Goal: Information Seeking & Learning: Learn about a topic

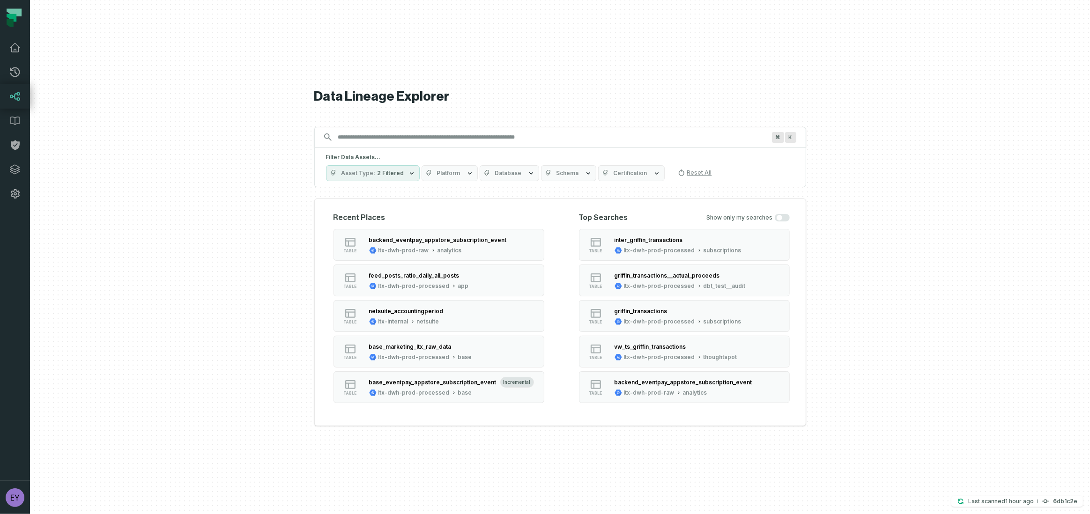
click at [464, 139] on input "Discovery Provider cmdk menu" at bounding box center [552, 137] width 438 height 15
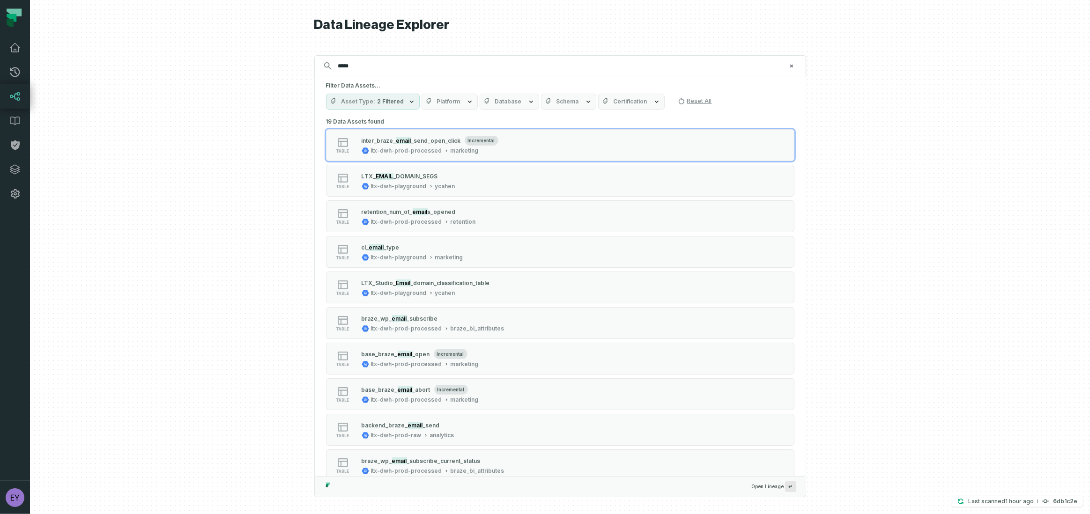
type input "*****"
click at [396, 101] on span "2 Filtered" at bounding box center [391, 101] width 27 height 7
click at [334, 196] on button "Column (71,375)" at bounding box center [335, 195] width 7 height 7
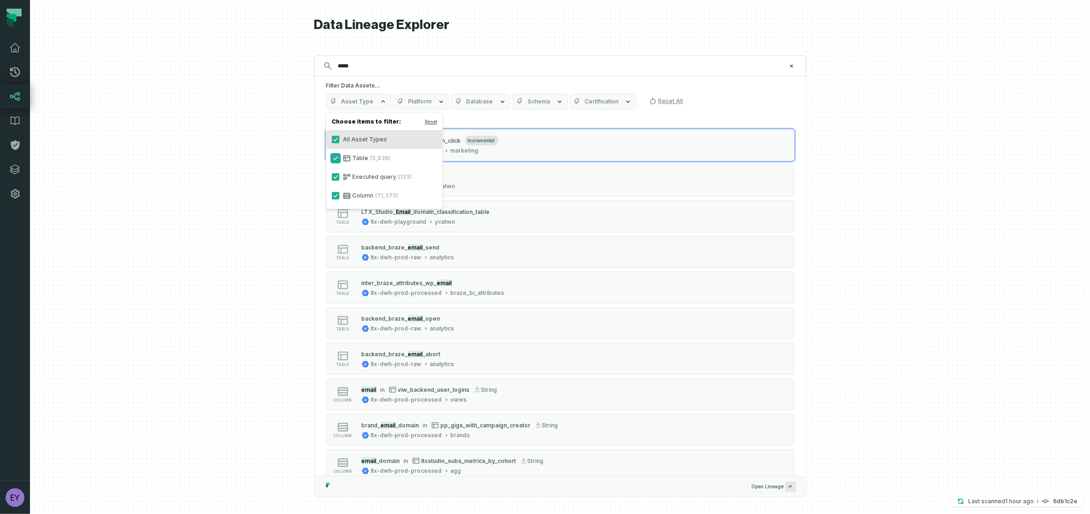
click at [334, 160] on button "Table (5,838)" at bounding box center [335, 158] width 7 height 7
click at [336, 178] on button "Executed query (133)" at bounding box center [335, 176] width 7 height 7
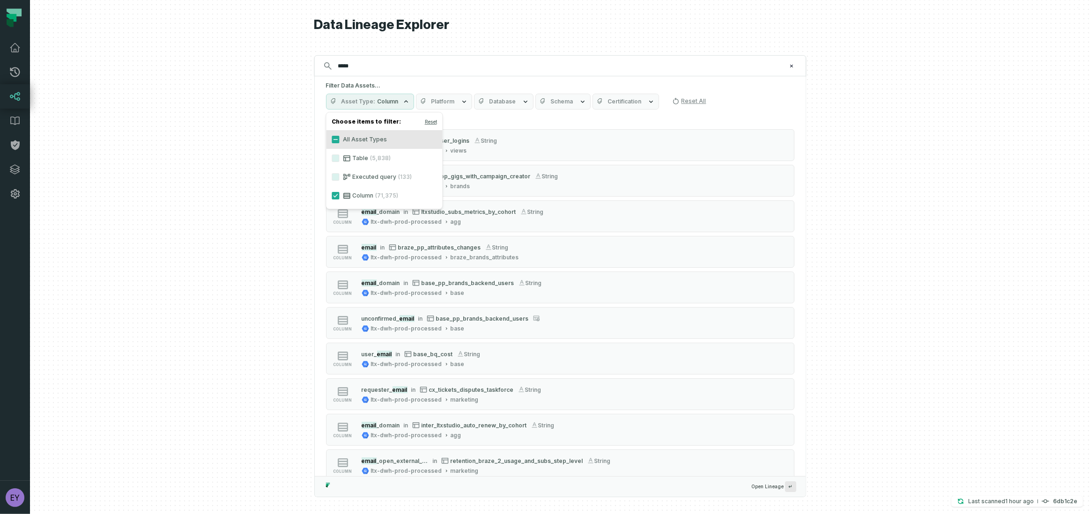
click at [845, 177] on div at bounding box center [560, 257] width 1060 height 514
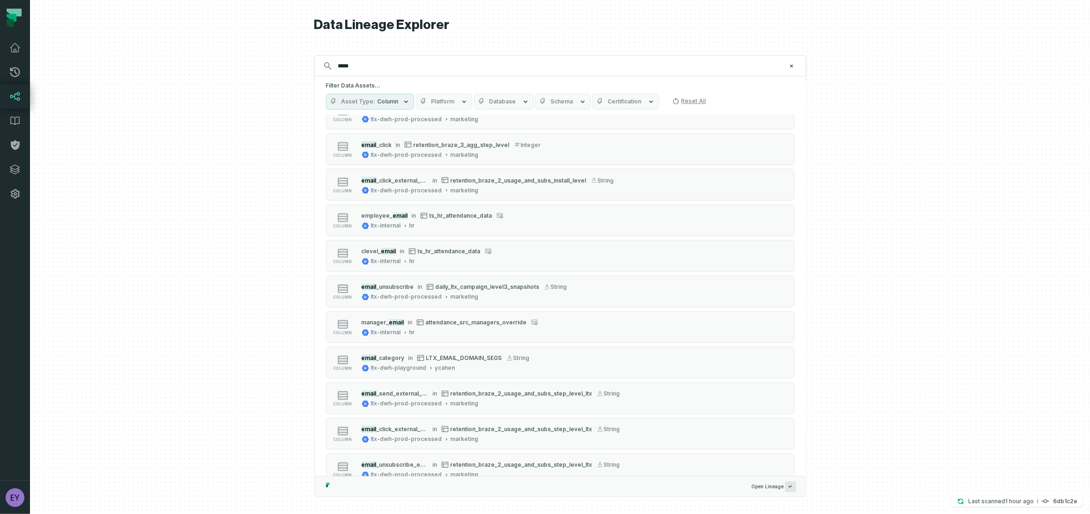
scroll to position [1920, 0]
click at [579, 102] on icon "button" at bounding box center [582, 101] width 7 height 7
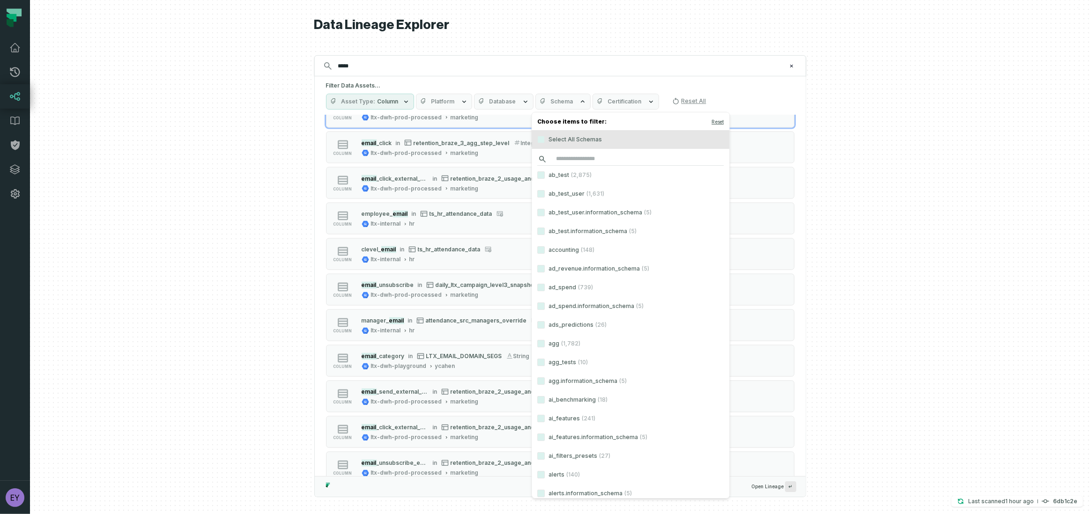
click at [587, 158] on input "search" at bounding box center [631, 159] width 186 height 13
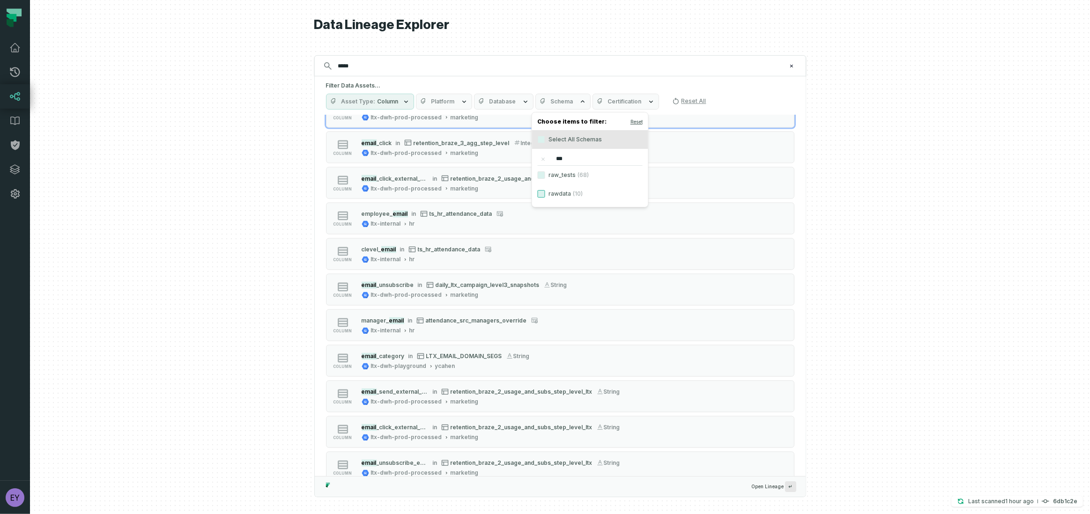
type input "***"
click at [542, 193] on button "rawdata (10)" at bounding box center [541, 193] width 7 height 7
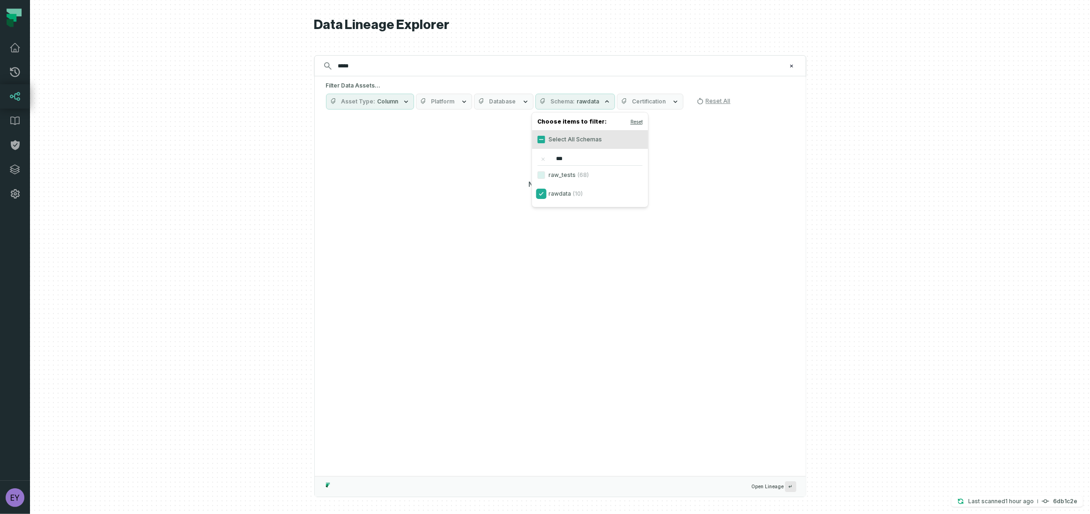
scroll to position [0, 0]
click at [854, 211] on div at bounding box center [560, 257] width 1060 height 514
click at [437, 67] on input "*****" at bounding box center [559, 66] width 453 height 15
click at [595, 104] on button "Schema rawdata" at bounding box center [575, 102] width 80 height 16
click at [541, 140] on button "rawdata (10)" at bounding box center [541, 139] width 7 height 7
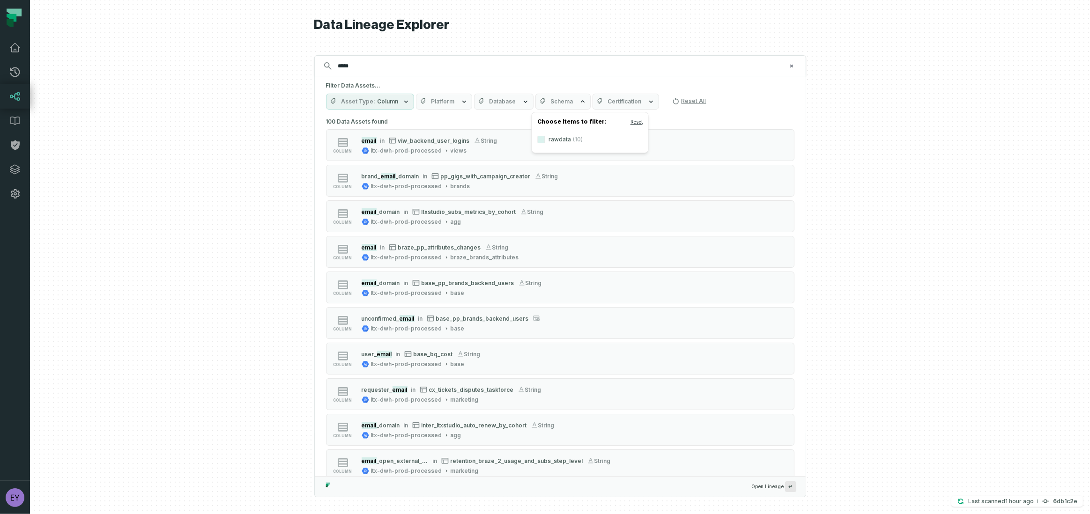
click at [638, 120] on button "Reset" at bounding box center [637, 121] width 12 height 7
click at [576, 153] on input "***" at bounding box center [590, 159] width 105 height 13
click at [542, 160] on icon "reset" at bounding box center [544, 159] width 4 height 4
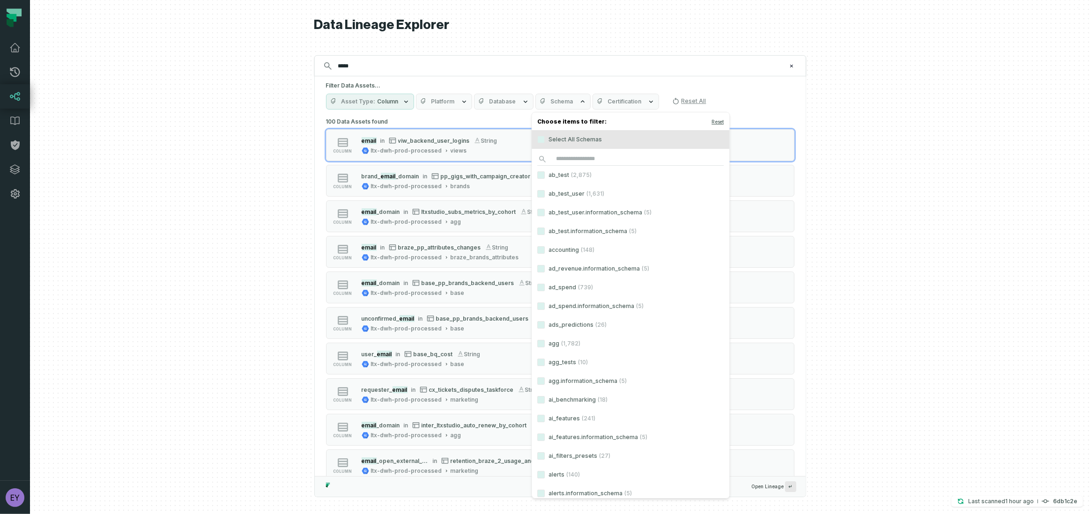
click at [514, 97] on button "Database" at bounding box center [503, 102] width 59 height 16
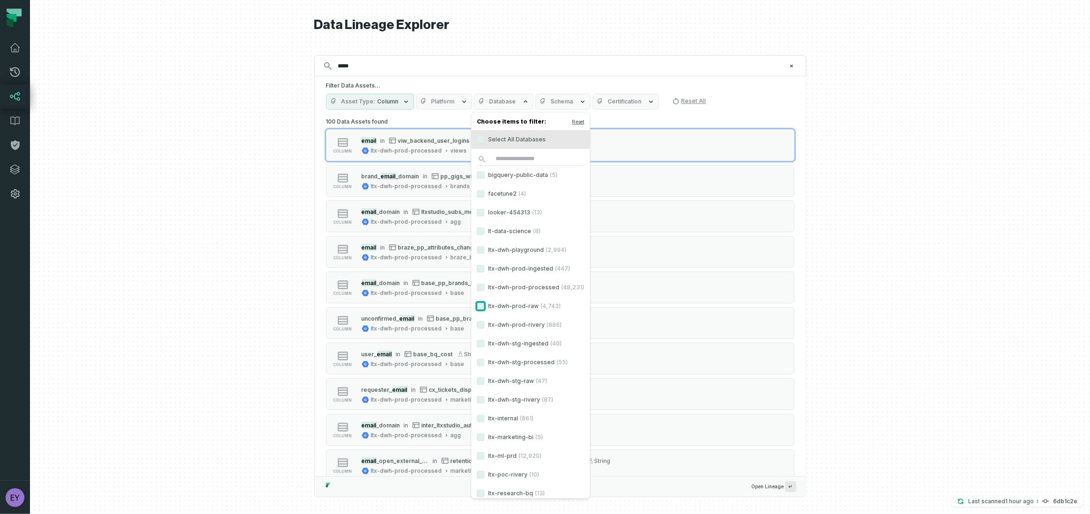
click at [477, 307] on button "ltx-dwh-prod-raw (4,743)" at bounding box center [480, 306] width 7 height 7
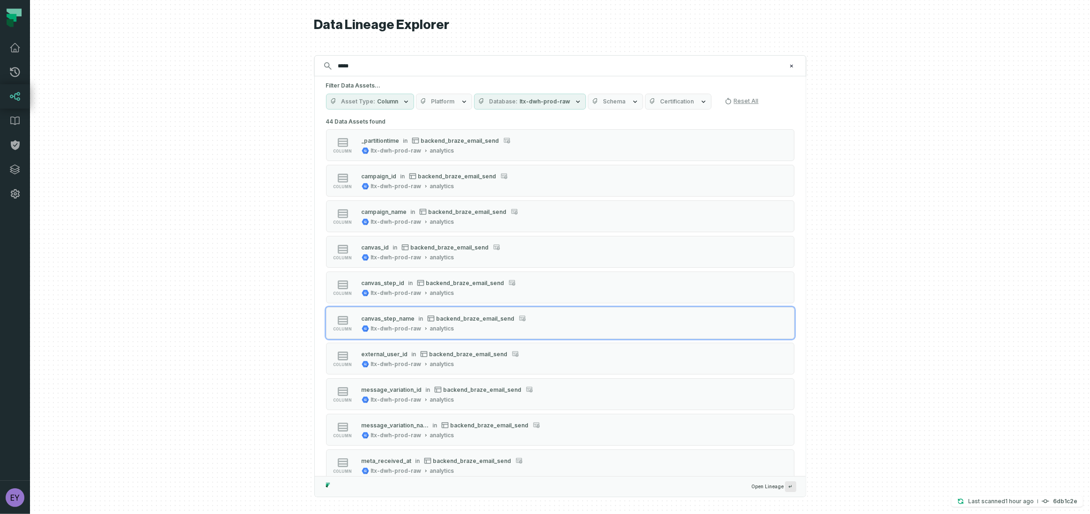
click at [919, 295] on div at bounding box center [560, 257] width 1060 height 514
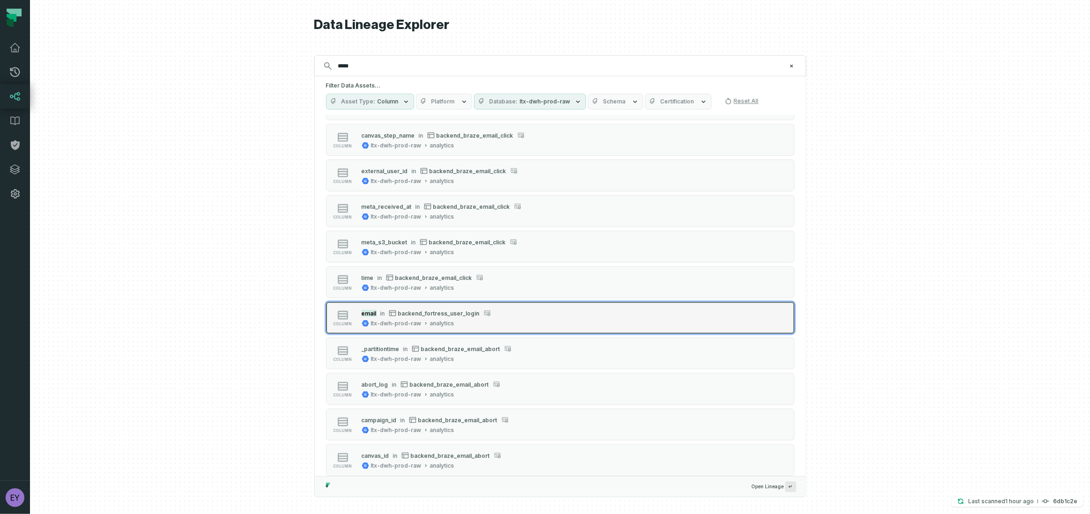
scroll to position [1053, 0]
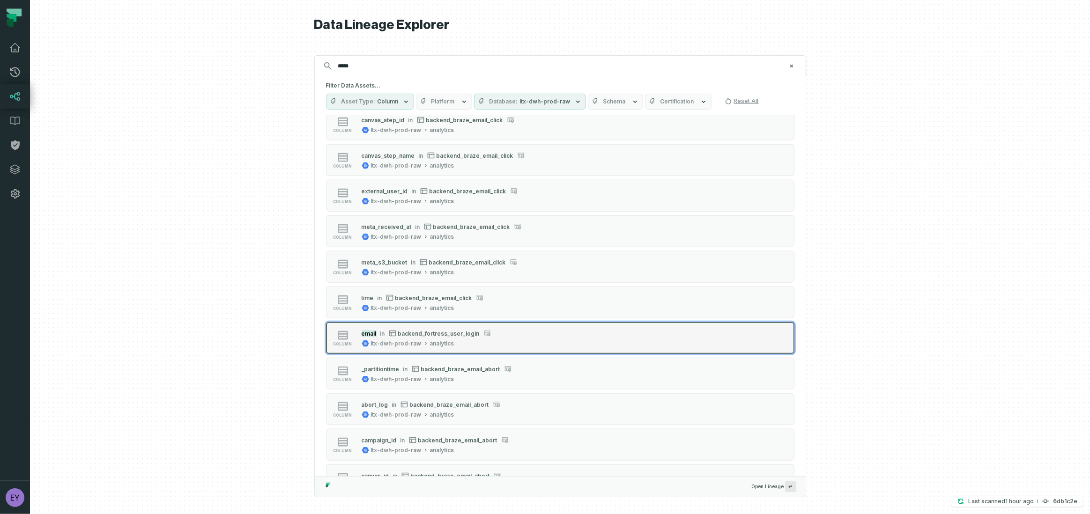
click at [490, 336] on div "email in backend_fortress_user_login ltx-dwh-prod-raw analytics" at bounding box center [426, 338] width 137 height 19
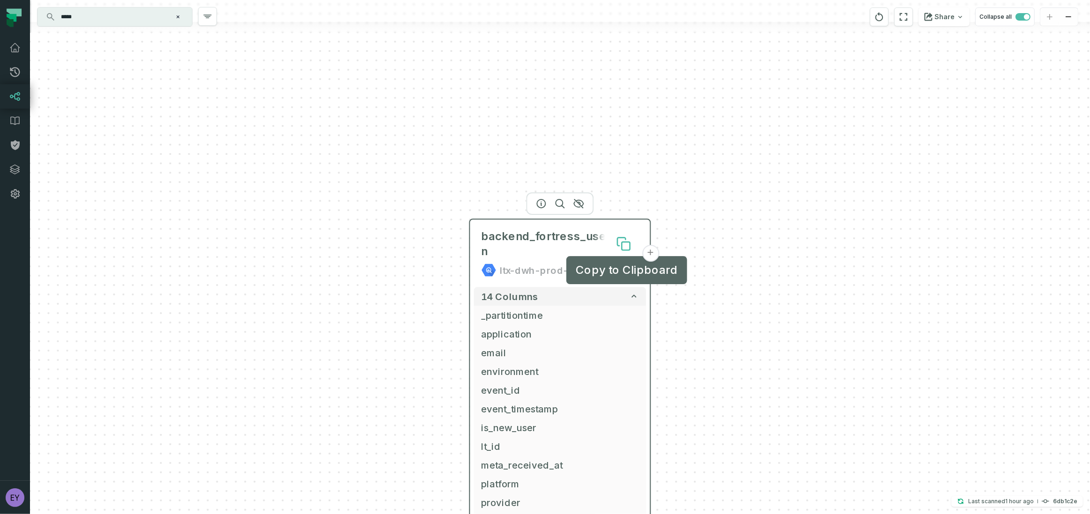
click at [632, 239] on button at bounding box center [624, 244] width 30 height 30
